Goal: Information Seeking & Learning: Learn about a topic

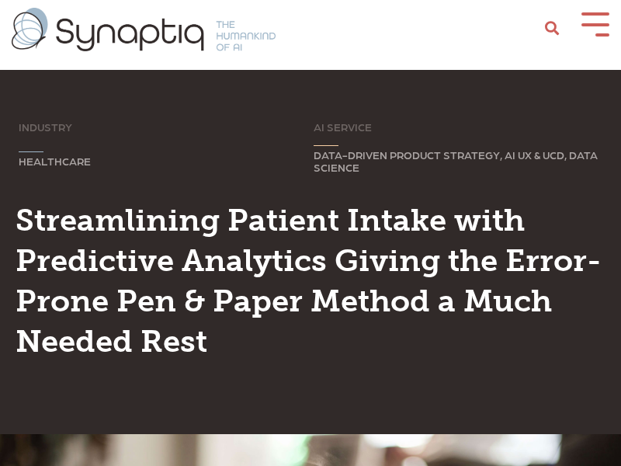
scroll to position [0, 7]
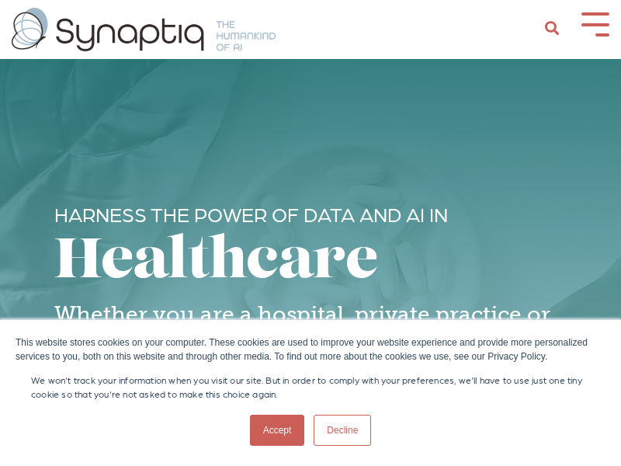
scroll to position [0, 7]
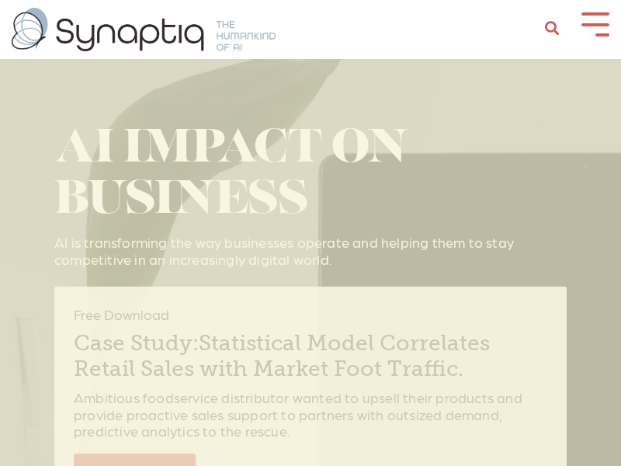
scroll to position [0, 7]
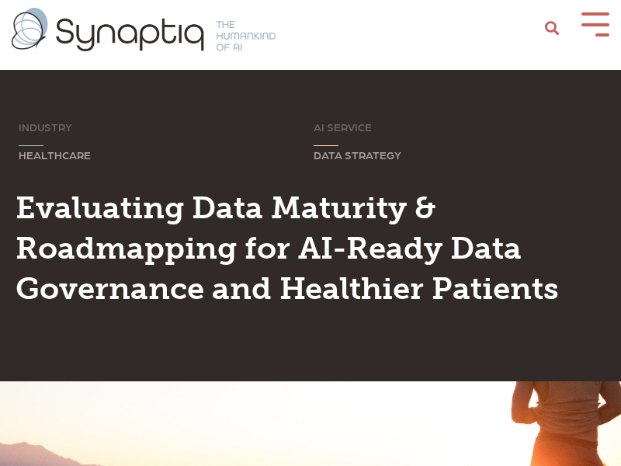
scroll to position [0, 7]
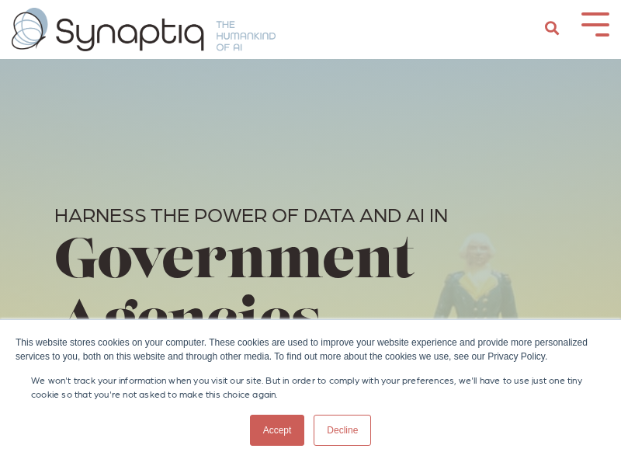
scroll to position [0, 7]
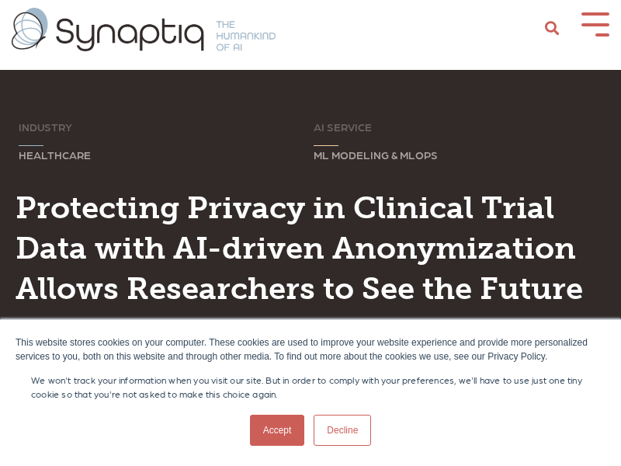
scroll to position [0, 7]
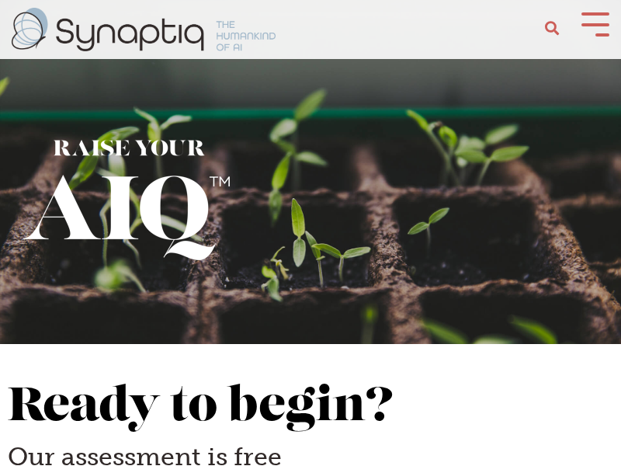
scroll to position [0, 7]
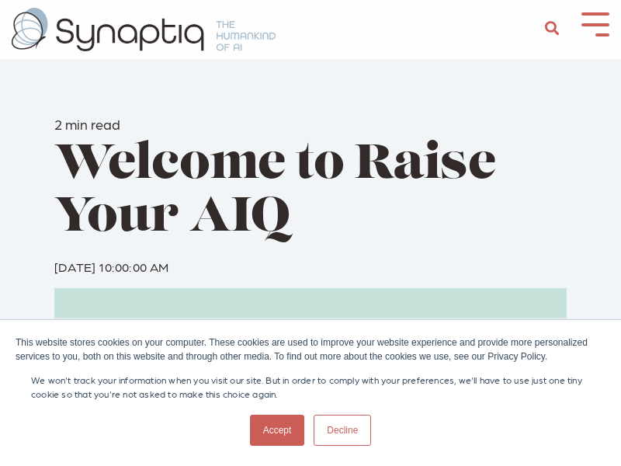
scroll to position [0, 7]
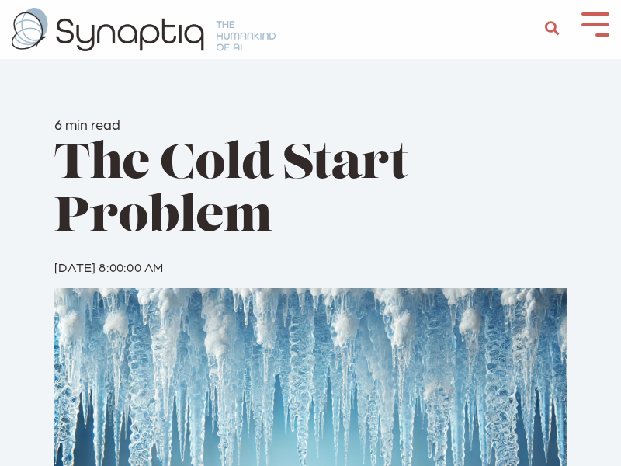
scroll to position [0, 7]
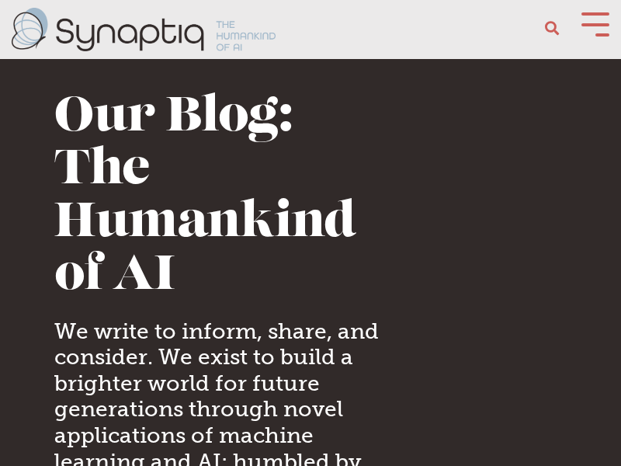
scroll to position [0, 7]
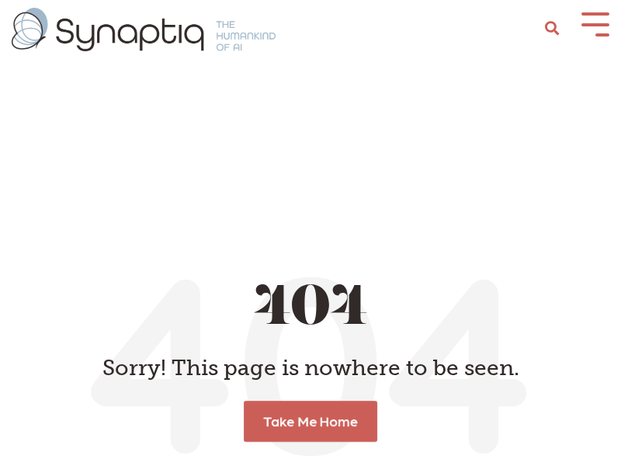
scroll to position [0, 7]
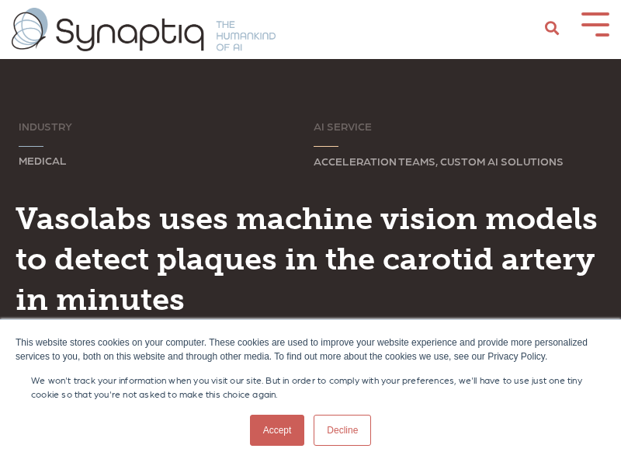
scroll to position [0, 7]
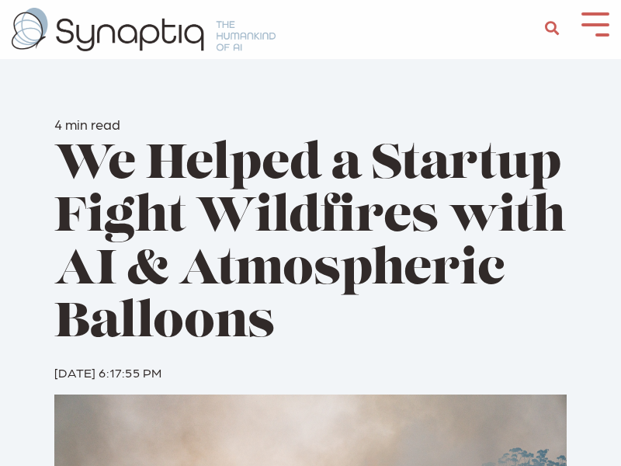
scroll to position [0, 7]
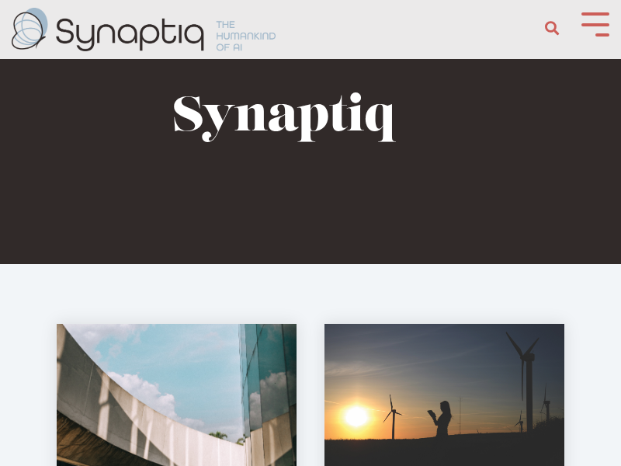
scroll to position [0, 7]
